Goal: Register for event/course

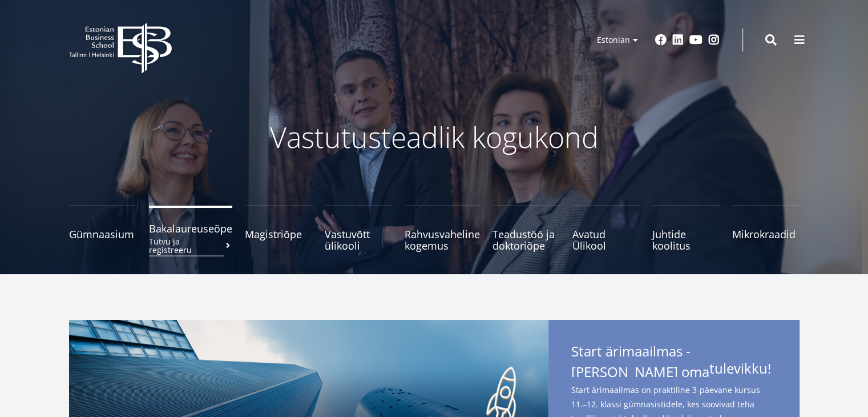
click at [183, 237] on small "Tutvu ja registreeru" at bounding box center [190, 245] width 83 height 17
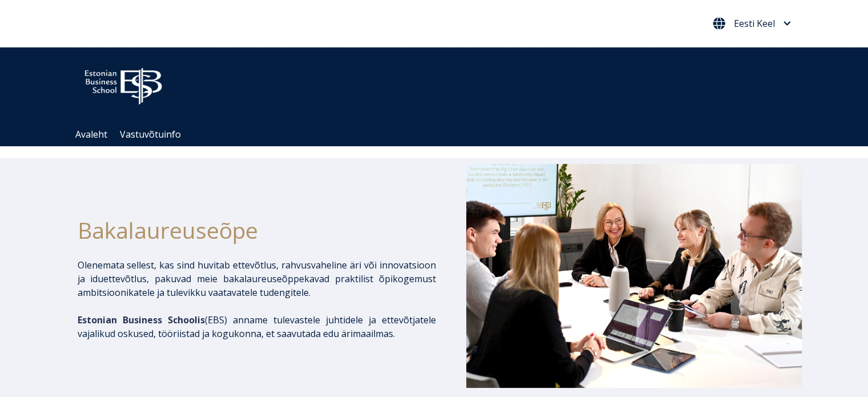
click at [788, 18] on span "Eesti Keel" at bounding box center [752, 23] width 78 height 13
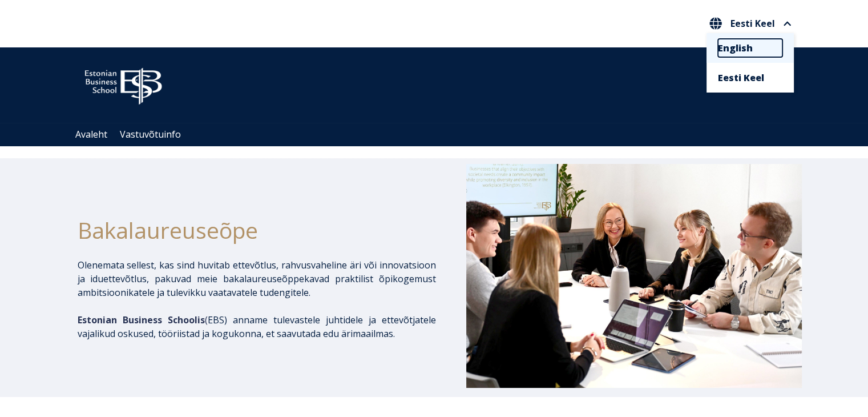
click at [752, 53] on link "English" at bounding box center [750, 48] width 65 height 18
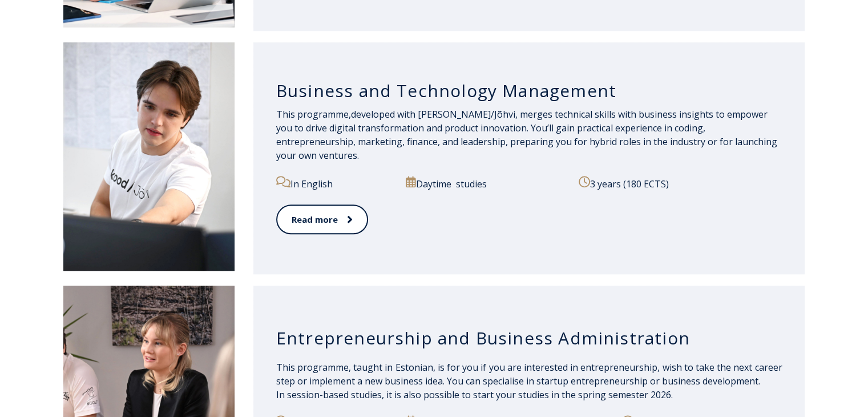
scroll to position [1080, 0]
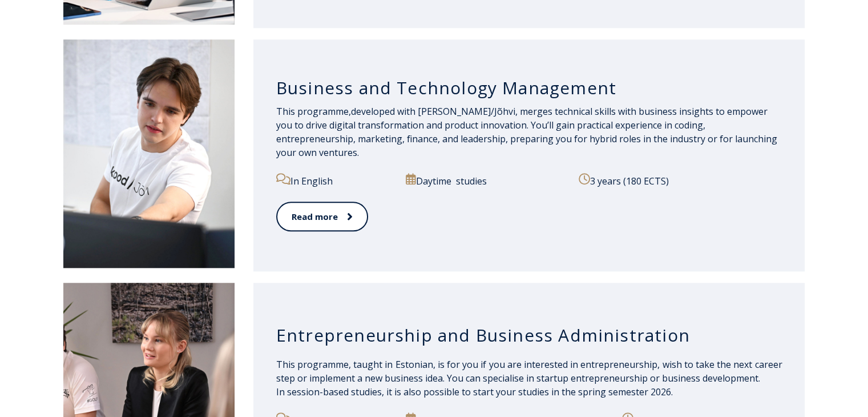
drag, startPoint x: 876, startPoint y: 26, endPoint x: 859, endPoint y: 204, distance: 178.4
click at [859, 204] on html "Open main menu Close main menu English Eesti Keel English Community for Growth …" at bounding box center [434, 132] width 868 height 2424
click at [313, 215] on link "Read more" at bounding box center [321, 216] width 91 height 31
